Goal: Task Accomplishment & Management: Manage account settings

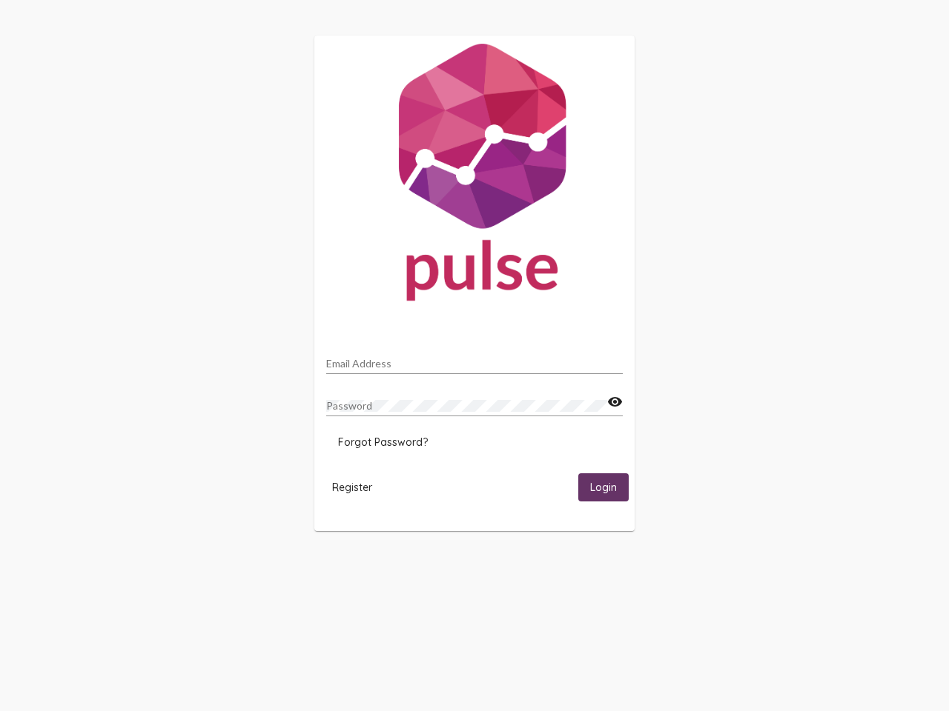
click at [474, 359] on input "Email Address" at bounding box center [474, 364] width 296 height 12
click at [614, 402] on mat-icon "visibility" at bounding box center [615, 403] width 16 height 18
click at [382, 442] on span "Forgot Password?" at bounding box center [383, 442] width 90 height 13
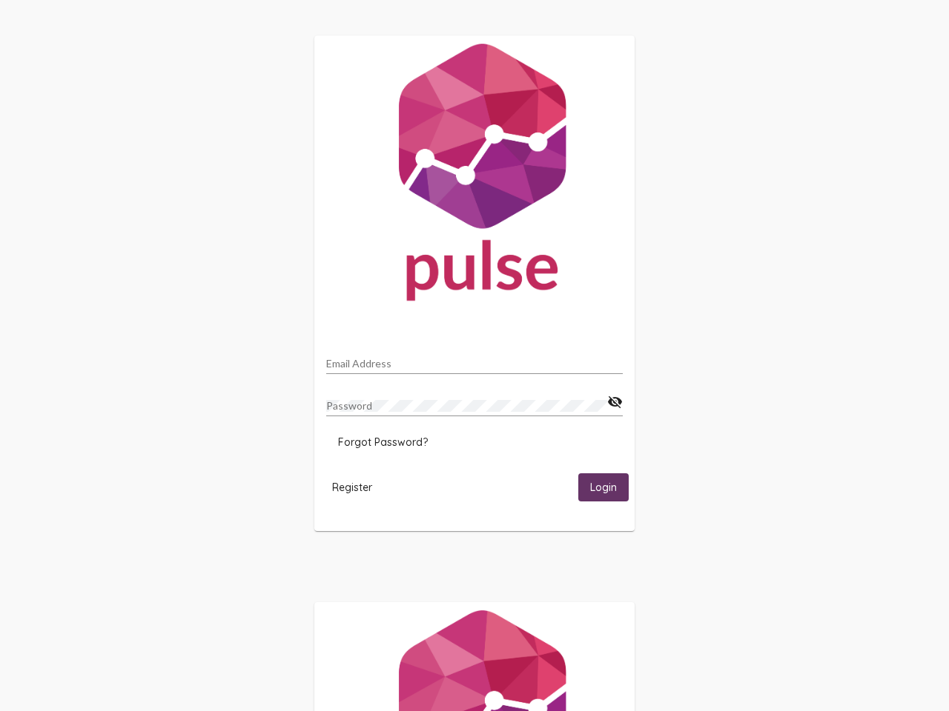
click at [352, 487] on span "Register" at bounding box center [352, 487] width 40 height 13
click at [603, 487] on html "Email Address Password visibility_off Forgot Password? Register Login" at bounding box center [474, 480] width 949 height 960
